Goal: Information Seeking & Learning: Learn about a topic

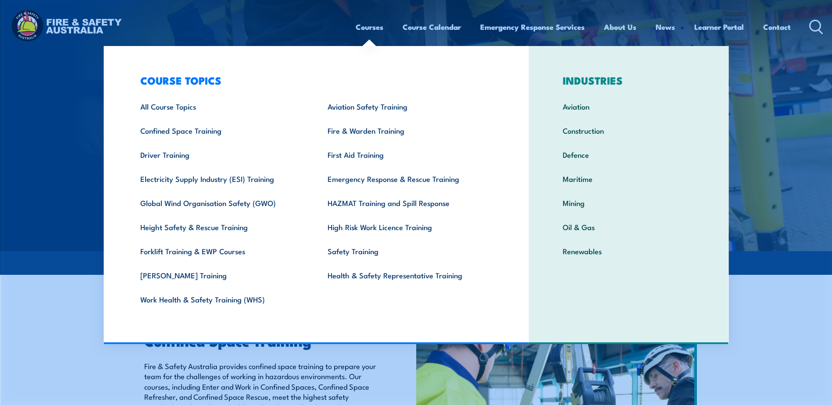
click at [366, 29] on link "Courses" at bounding box center [370, 26] width 28 height 23
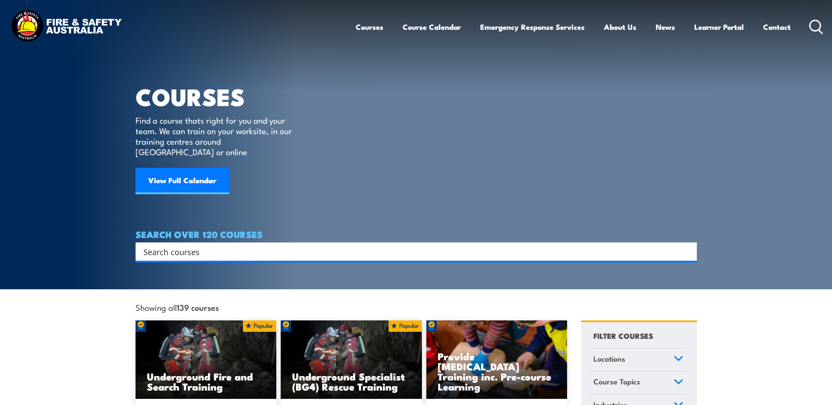
click at [289, 245] on input "Search input" at bounding box center [410, 251] width 534 height 13
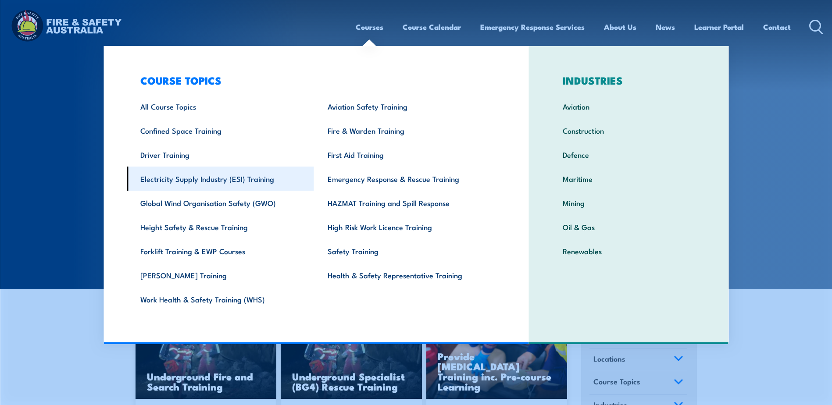
click at [251, 180] on link "Electricity Supply Industry (ESI) Training" at bounding box center [220, 179] width 187 height 24
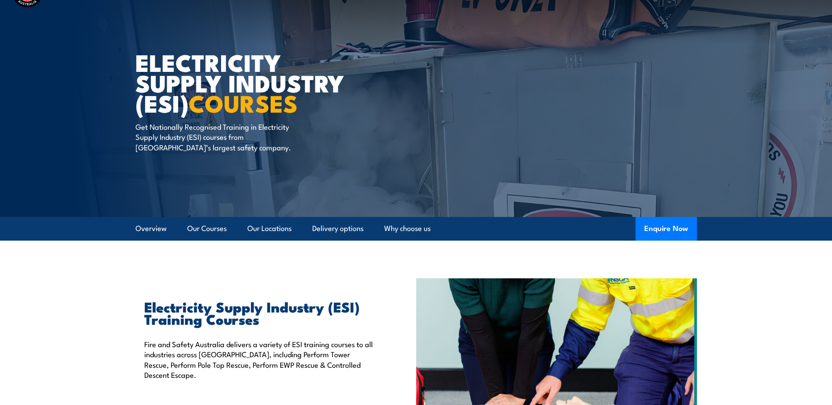
scroll to position [44, 0]
